Goal: Check status

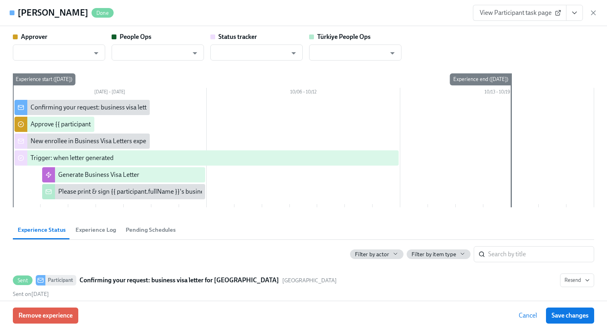
type input "[PERSON_NAME]"
type input "[EMAIL_ADDRESS][DOMAIN_NAME]"
type input "Dado Customer Support"
type input "[EMAIL_ADDRESS][DOMAIN_NAME]"
type input "[PERSON_NAME]"
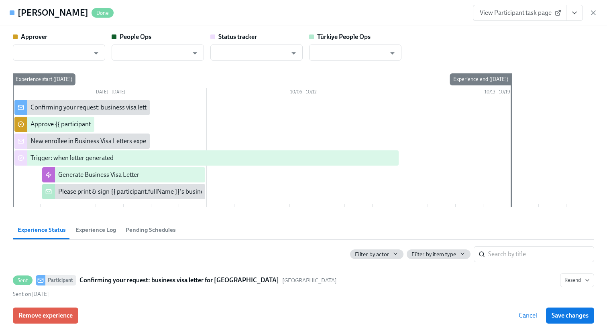
type input "[EMAIL_ADDRESS][DOMAIN_NAME]"
type input "Dado Customer Support"
type input "[EMAIL_ADDRESS][DOMAIN_NAME]"
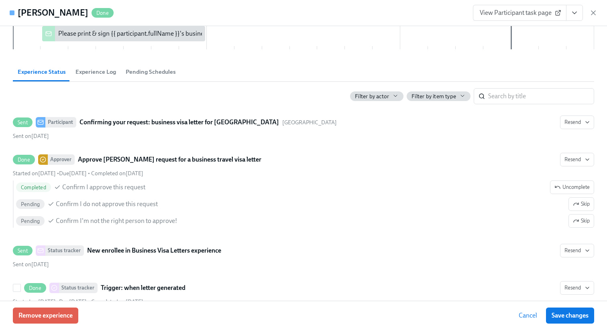
scroll to position [287, 0]
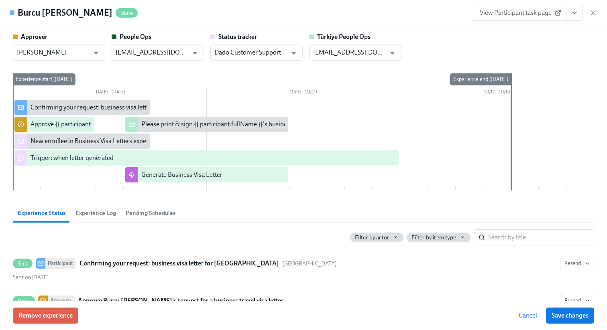
scroll to position [0, 173]
